Goal: Information Seeking & Learning: Learn about a topic

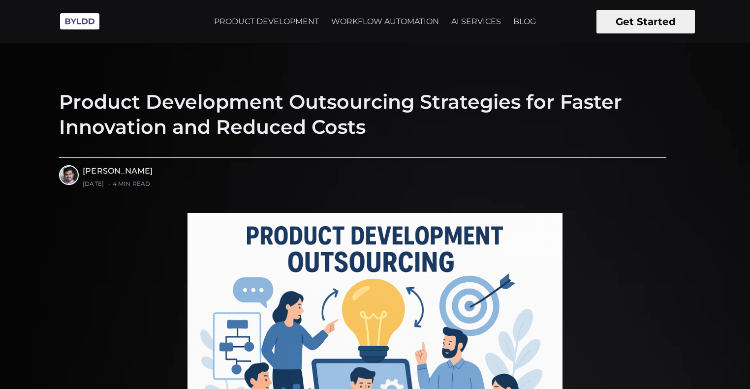
click at [84, 22] on img at bounding box center [79, 21] width 49 height 27
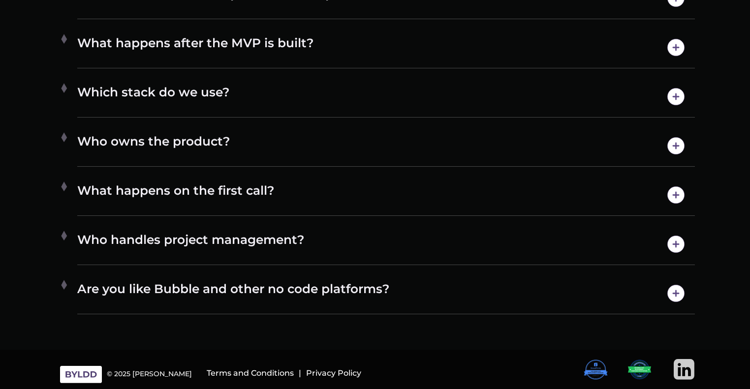
scroll to position [5443, 0]
click at [404, 91] on h4 "Which stack do we use?" at bounding box center [386, 96] width 618 height 25
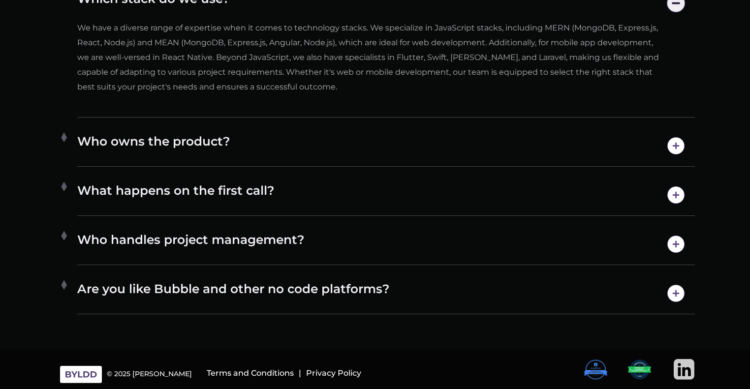
scroll to position [5536, 0]
click at [348, 298] on h4 "Are you like Bubble and other no code platforms?" at bounding box center [386, 293] width 618 height 25
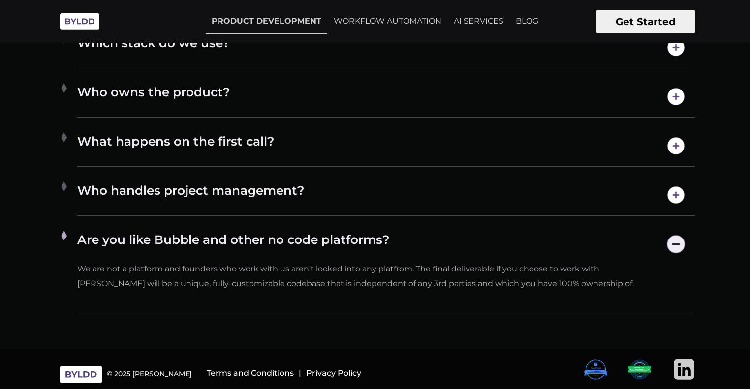
click at [639, 374] on img at bounding box center [640, 369] width 24 height 21
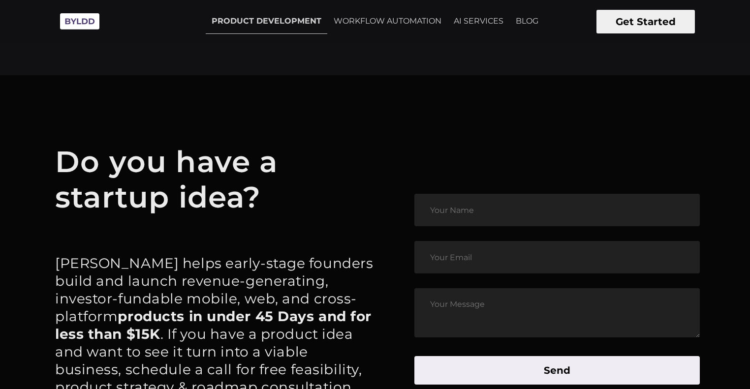
scroll to position [4606, 0]
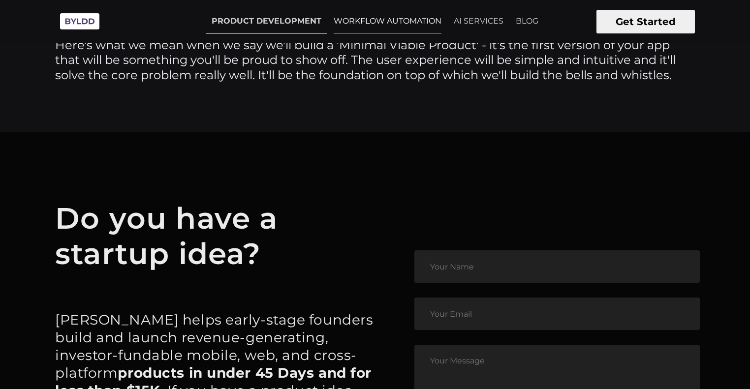
click at [375, 17] on link "WORKFLOW AUTOMATION" at bounding box center [388, 21] width 120 height 25
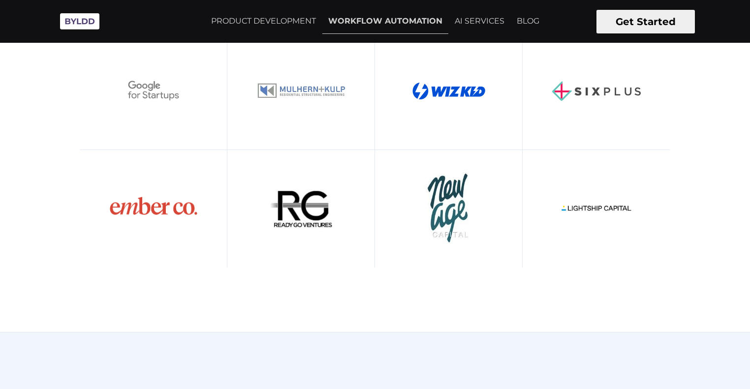
scroll to position [394, 0]
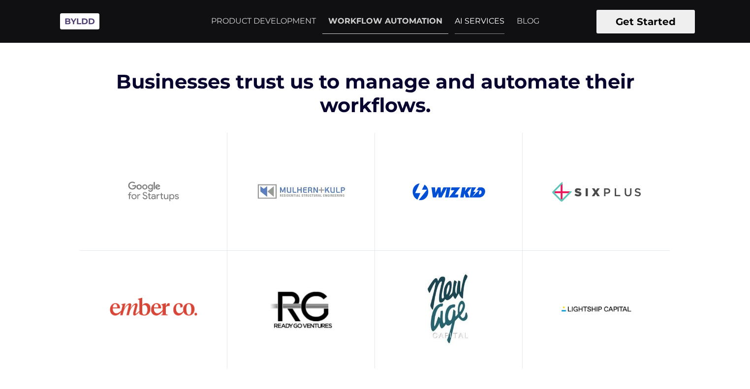
click at [480, 15] on link "AI SERVICES" at bounding box center [480, 21] width 62 height 25
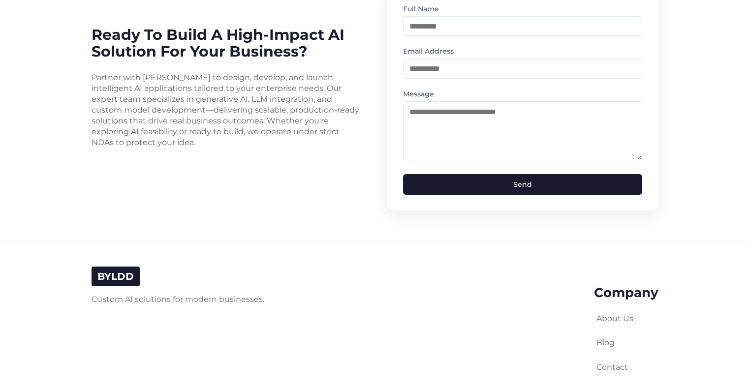
scroll to position [2518, 0]
